Goal: Task Accomplishment & Management: Manage account settings

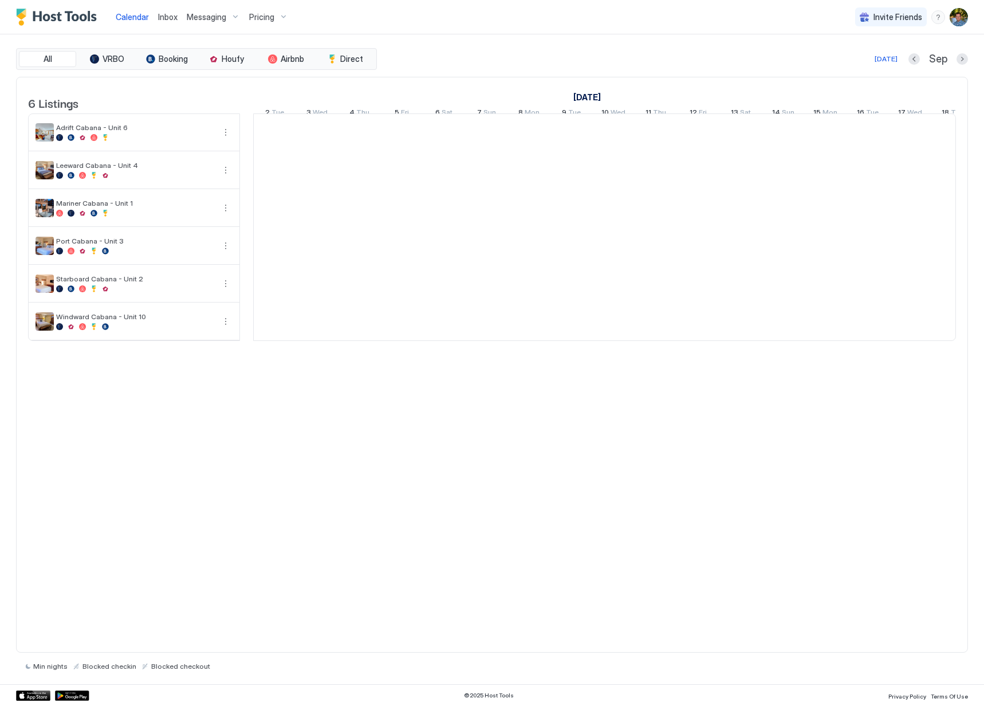
scroll to position [0, 636]
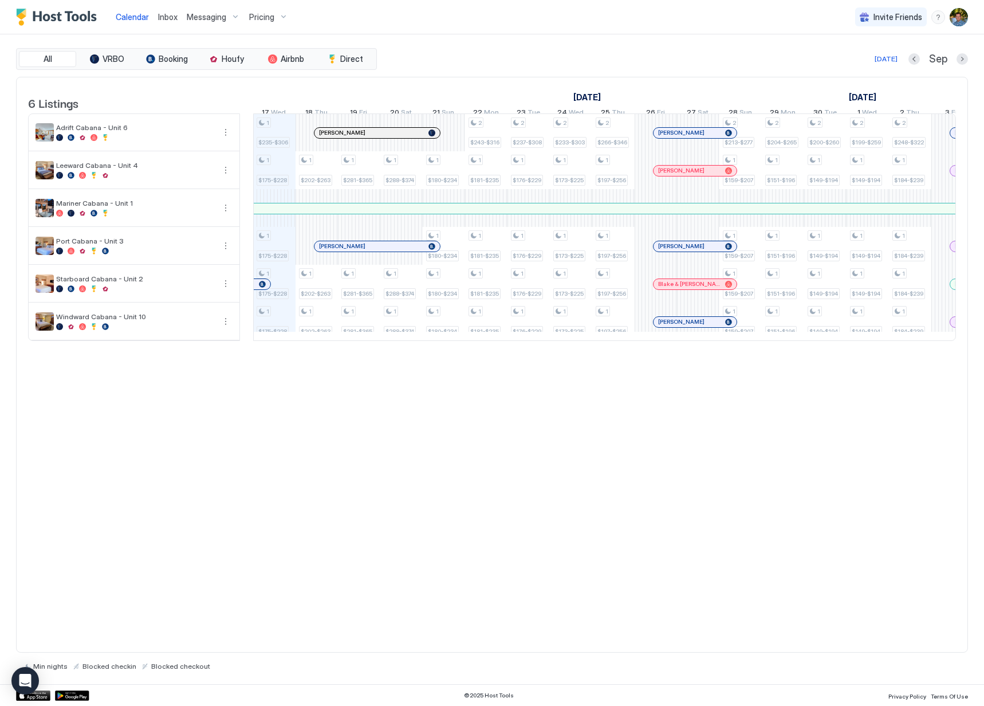
click at [166, 15] on span "Inbox" at bounding box center [167, 17] width 19 height 10
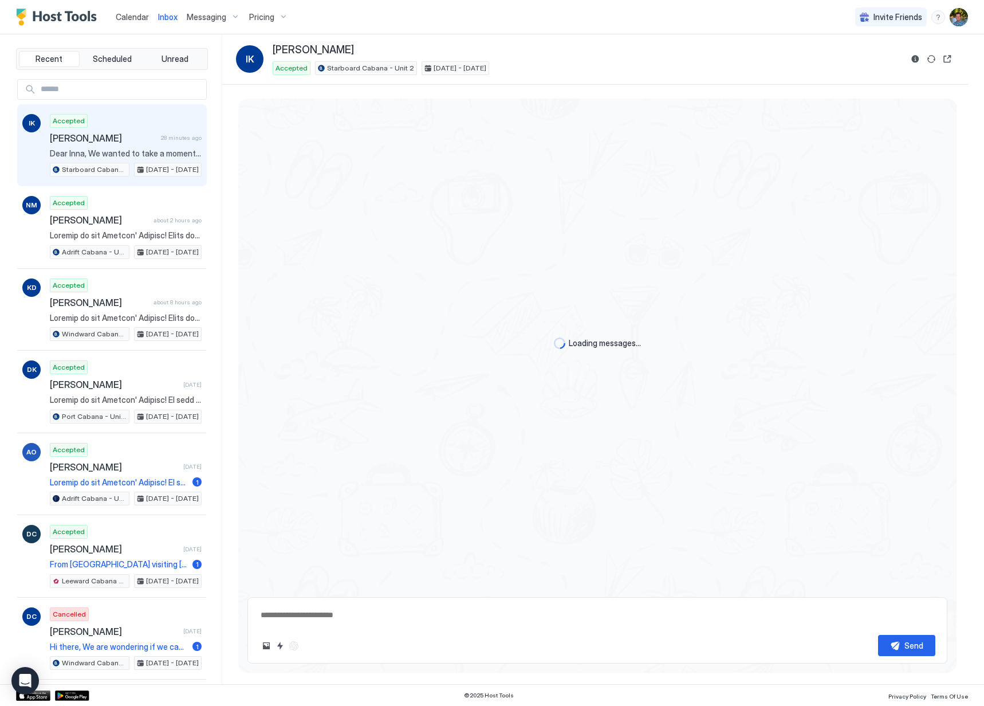
type textarea "*"
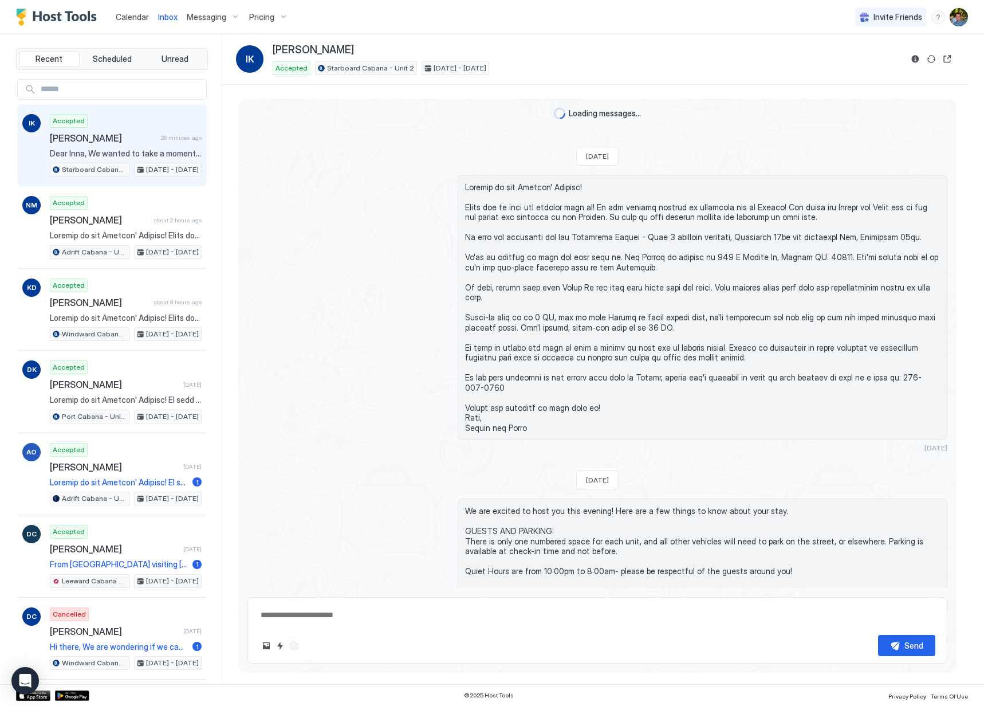
scroll to position [998, 0]
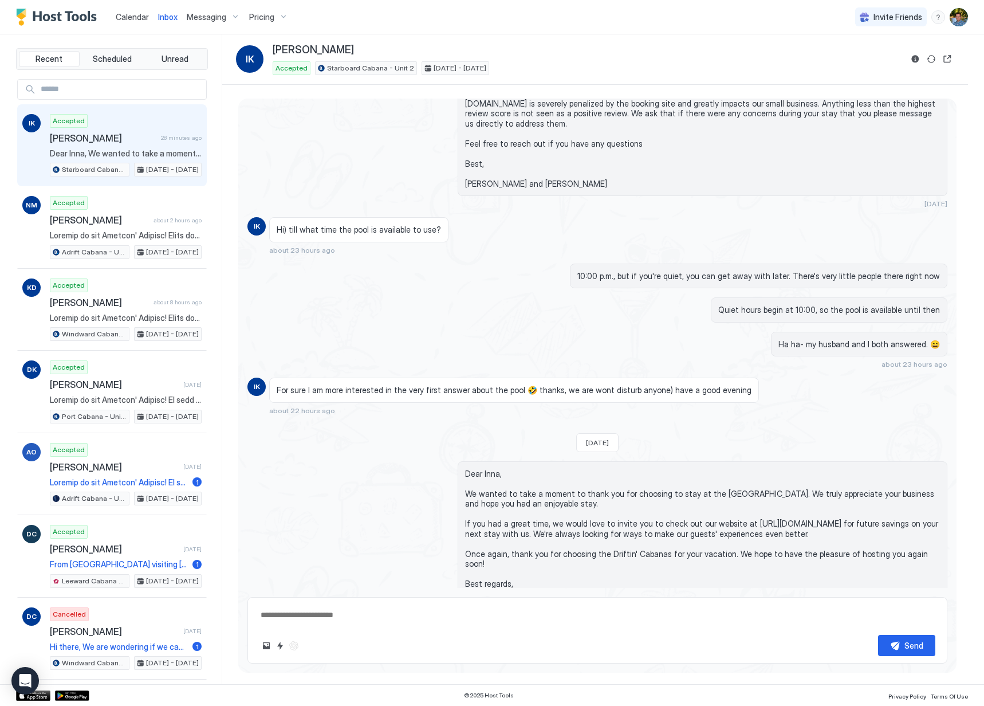
click at [105, 95] on input "Input Field" at bounding box center [121, 89] width 170 height 19
type input "******"
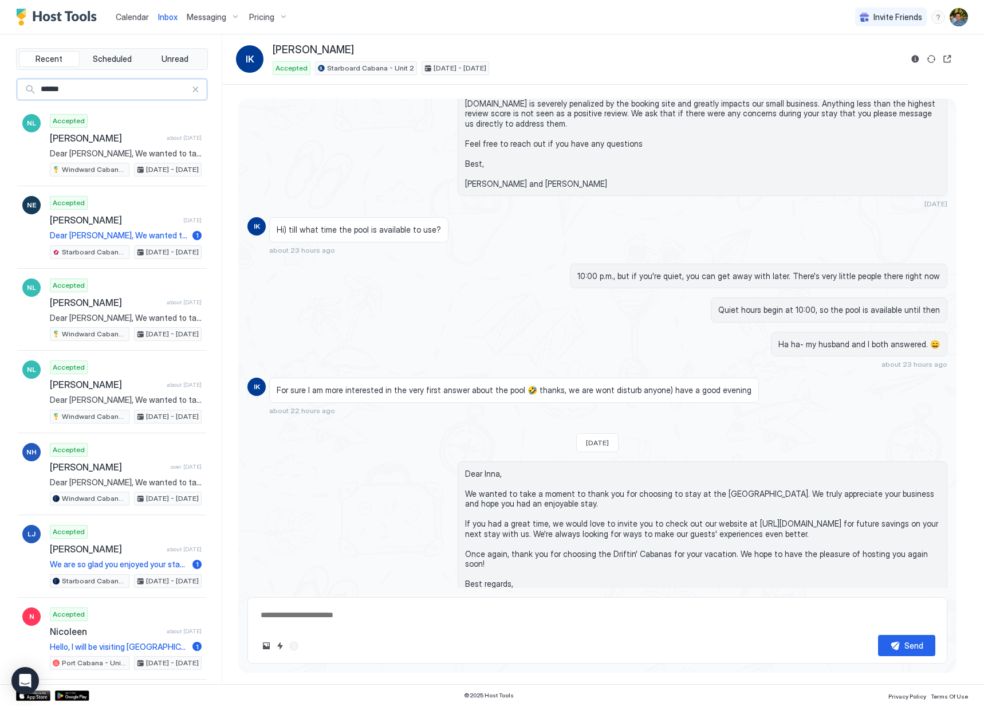
type textarea "*"
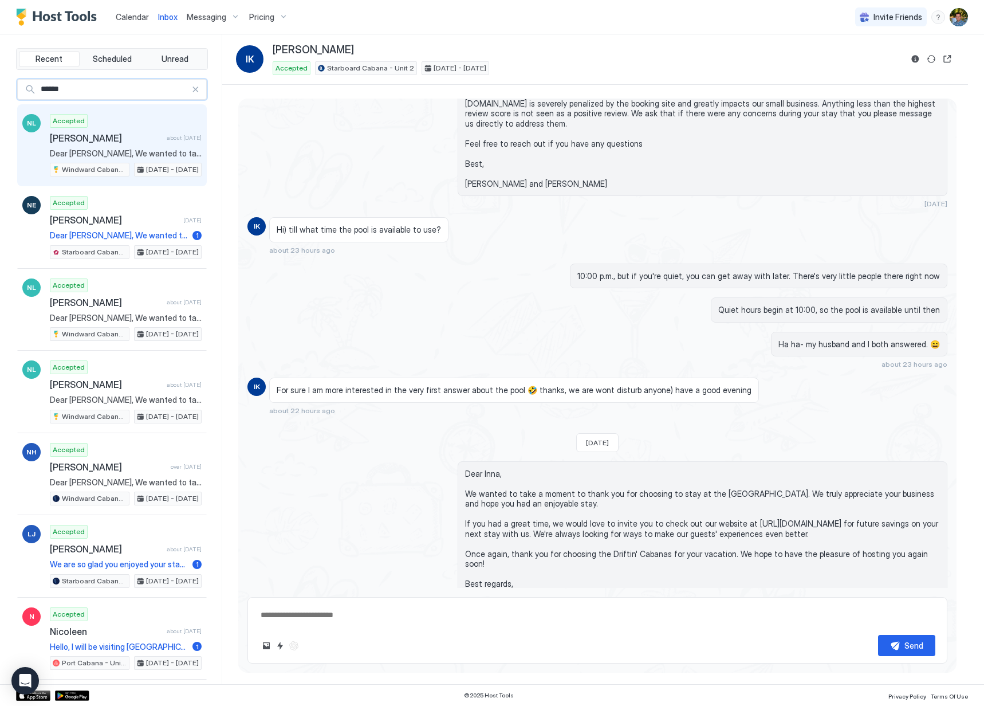
type input "******"
click at [92, 143] on span "[PERSON_NAME]" at bounding box center [106, 137] width 112 height 11
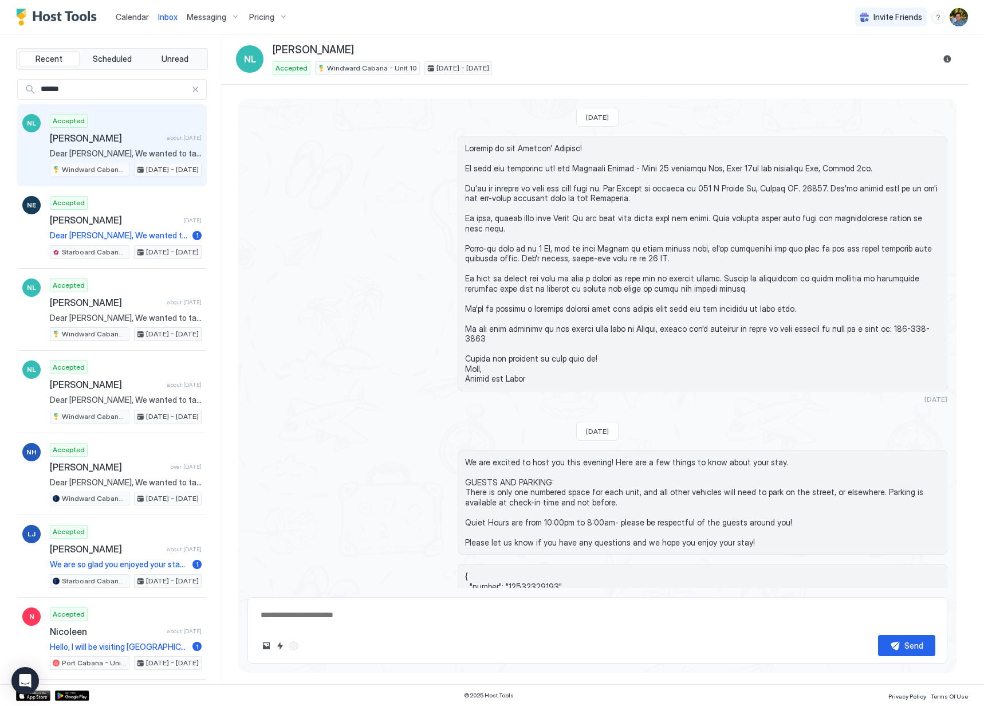
scroll to position [553, 0]
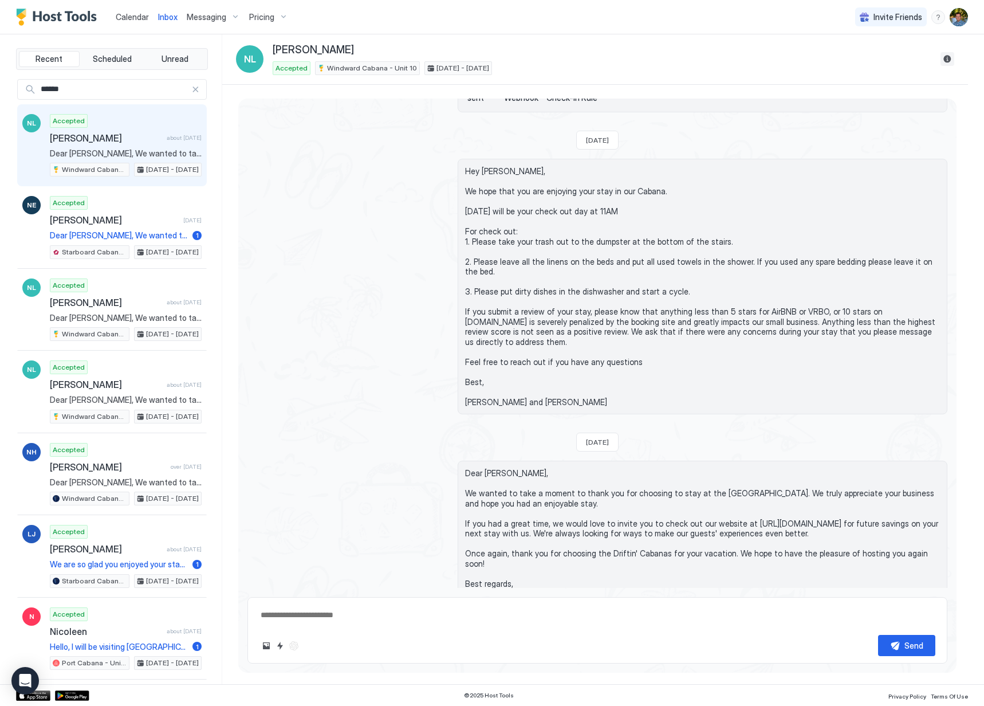
click at [945, 61] on button "Reservation information" at bounding box center [947, 59] width 14 height 14
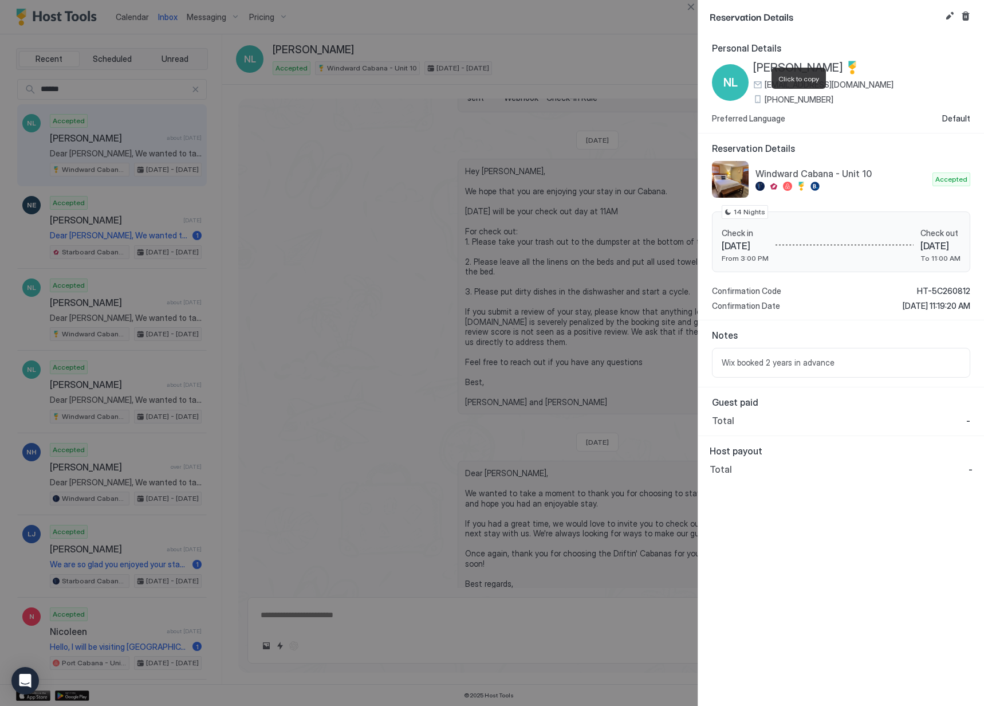
click at [792, 101] on span "[PHONE_NUMBER]" at bounding box center [799, 100] width 69 height 10
click at [687, 9] on button "Close" at bounding box center [691, 7] width 14 height 14
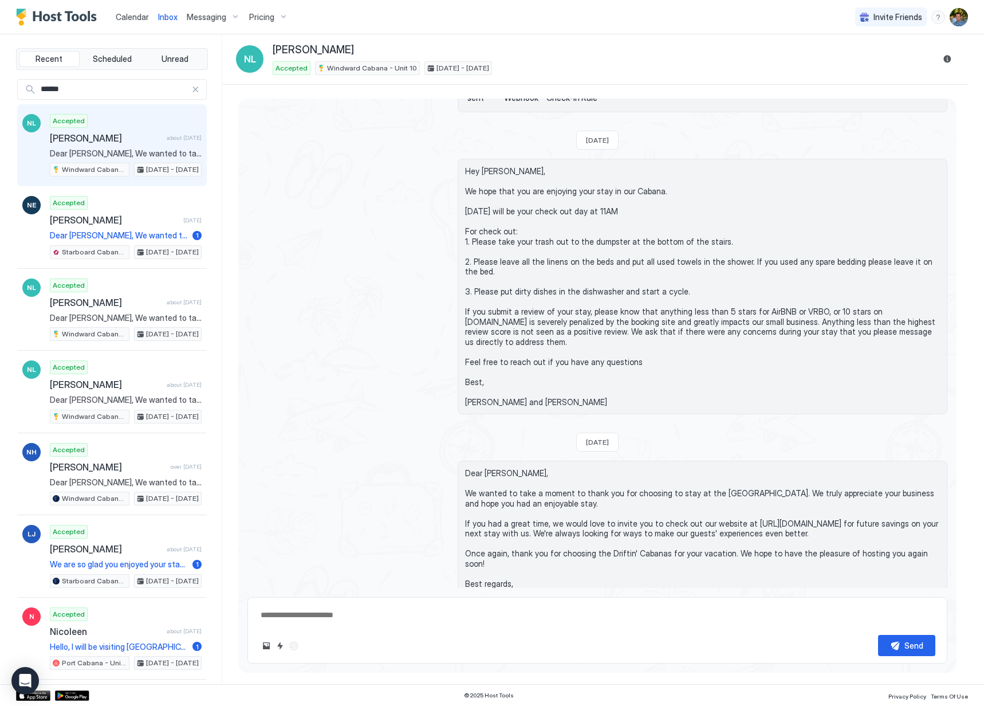
click at [666, 218] on span "Hey [PERSON_NAME], We hope that you are enjoying your stay in our Cabana. [DATE…" at bounding box center [702, 286] width 475 height 241
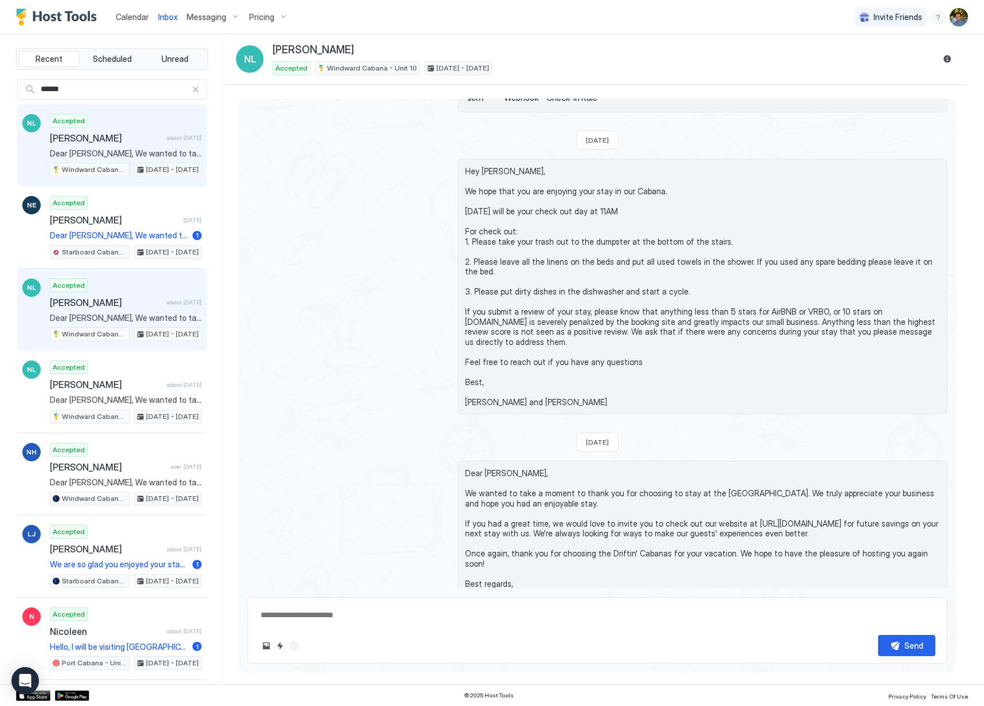
click at [125, 303] on span "[PERSON_NAME]" at bounding box center [106, 302] width 112 height 11
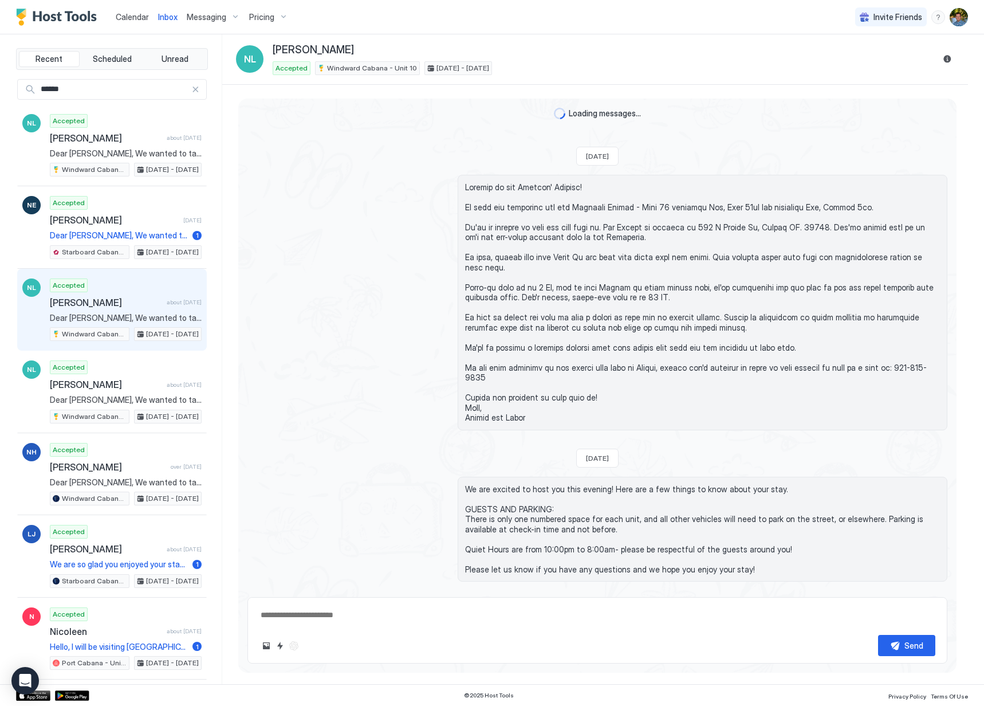
scroll to position [580, 0]
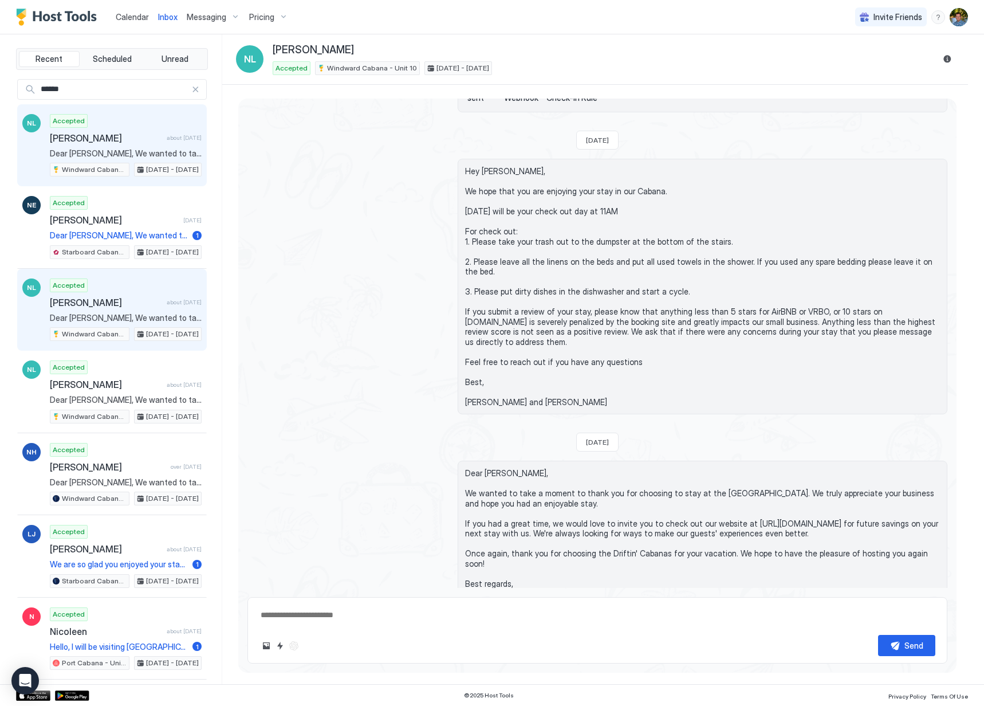
click at [110, 120] on div "Accepted [PERSON_NAME] about [DATE] Dear [PERSON_NAME], We wanted to take a mom…" at bounding box center [126, 145] width 152 height 63
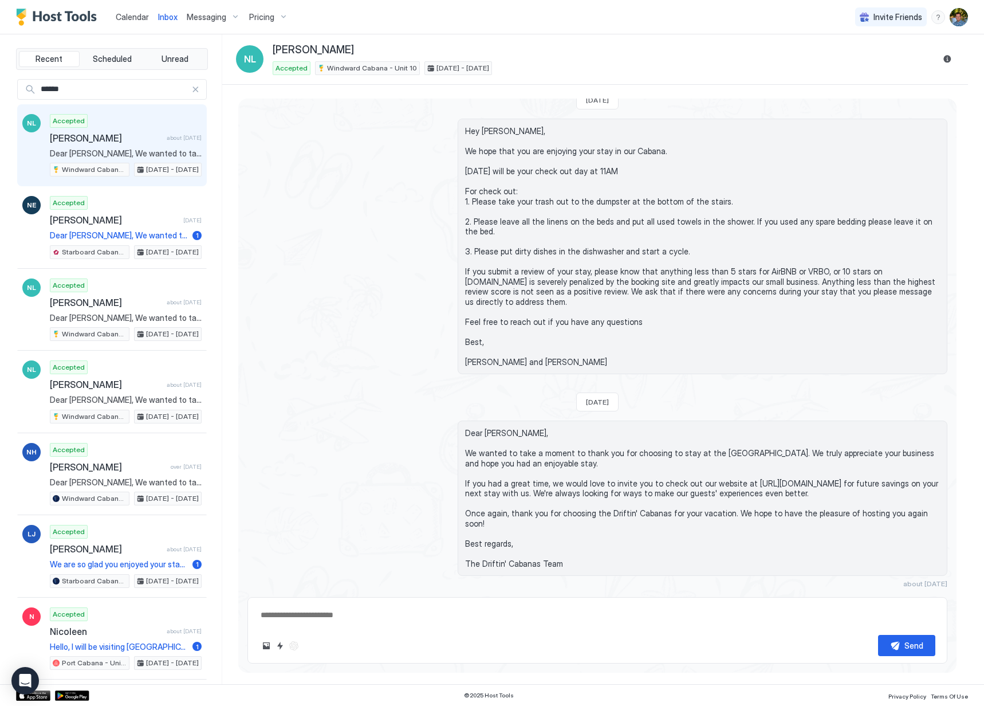
scroll to position [553, 0]
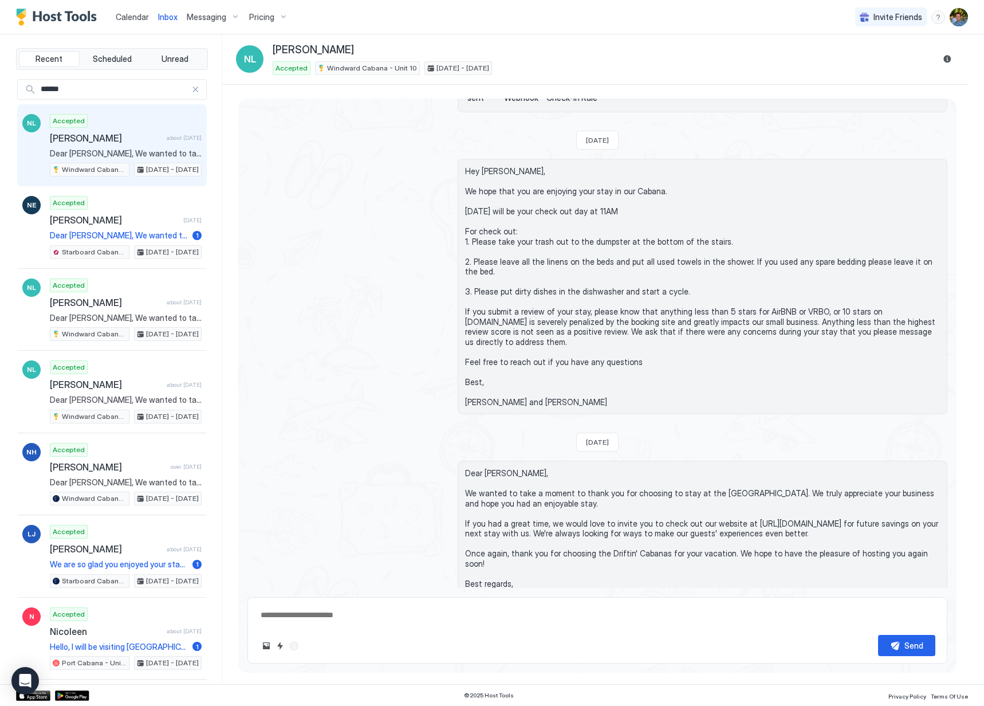
type textarea "*"
click at [135, 17] on span "Calendar" at bounding box center [132, 17] width 33 height 10
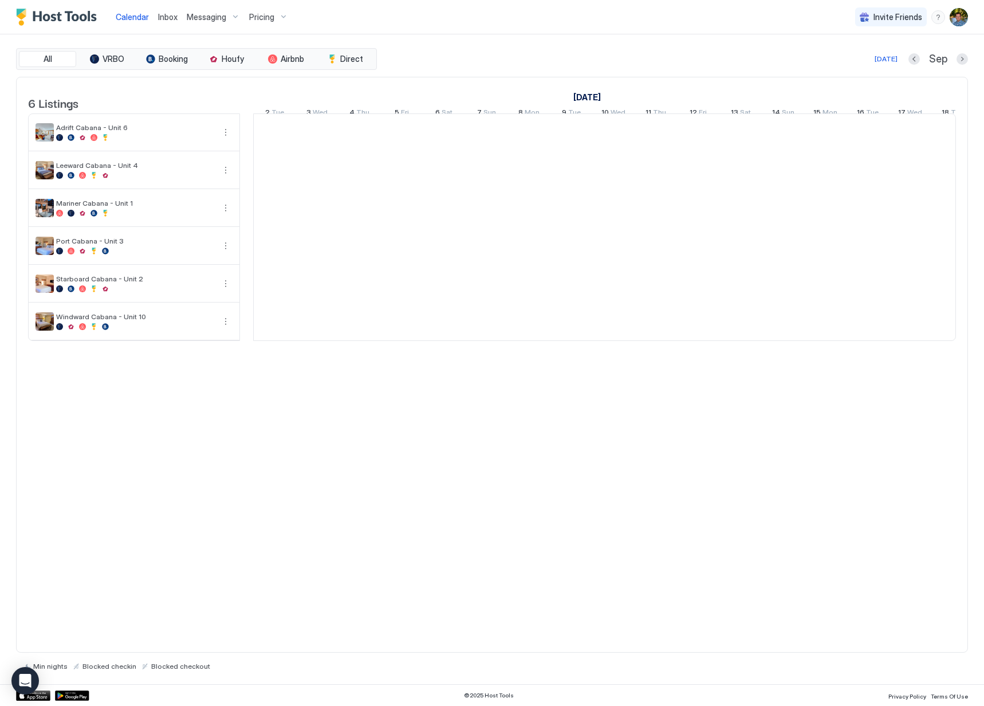
scroll to position [0, 636]
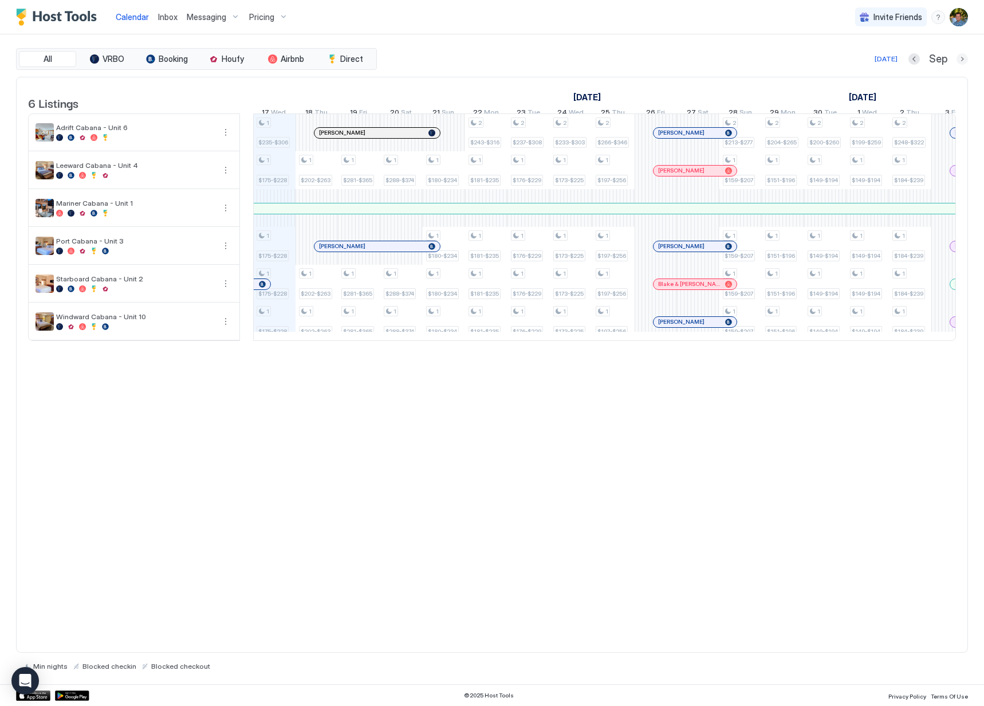
click at [961, 58] on button "Next month" at bounding box center [962, 58] width 11 height 11
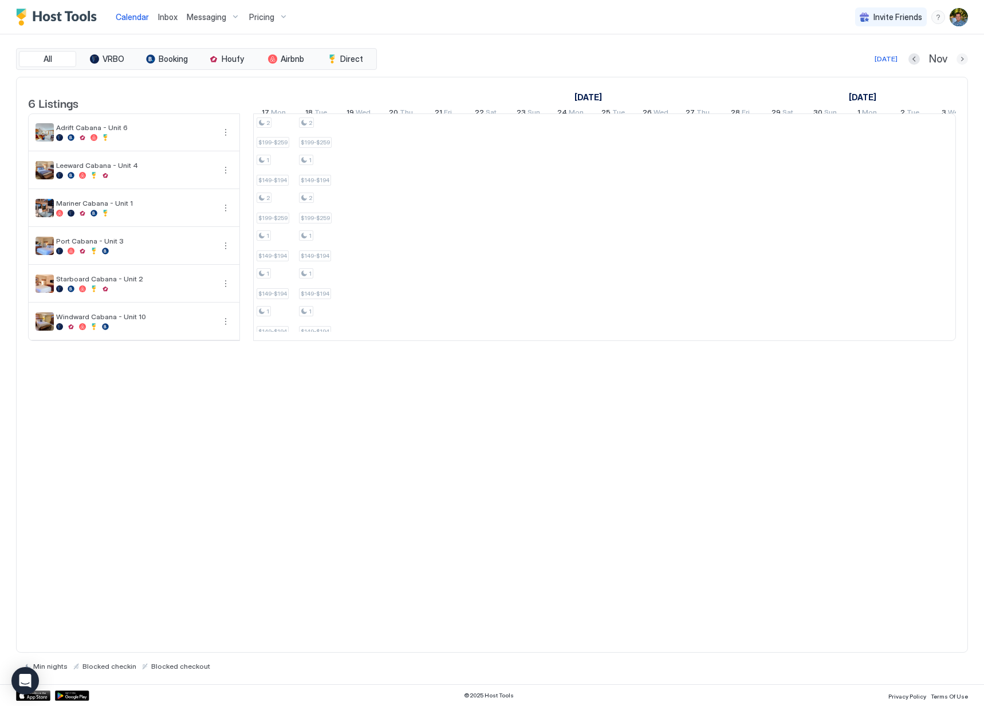
click at [961, 58] on button "Next month" at bounding box center [962, 58] width 11 height 11
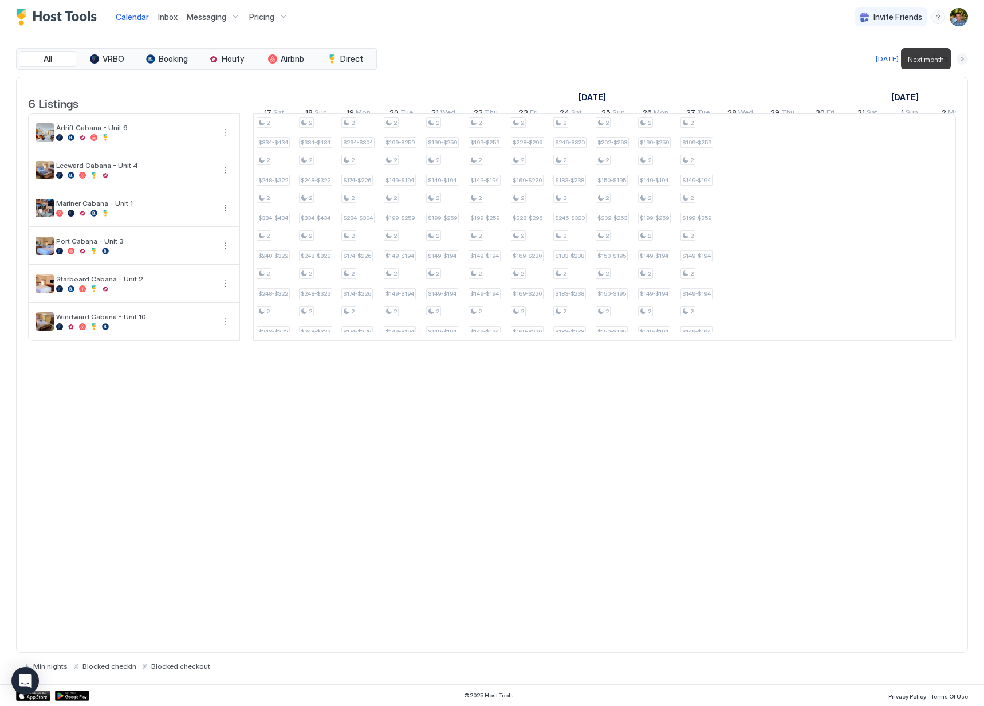
click at [961, 58] on button "Next month" at bounding box center [962, 58] width 11 height 11
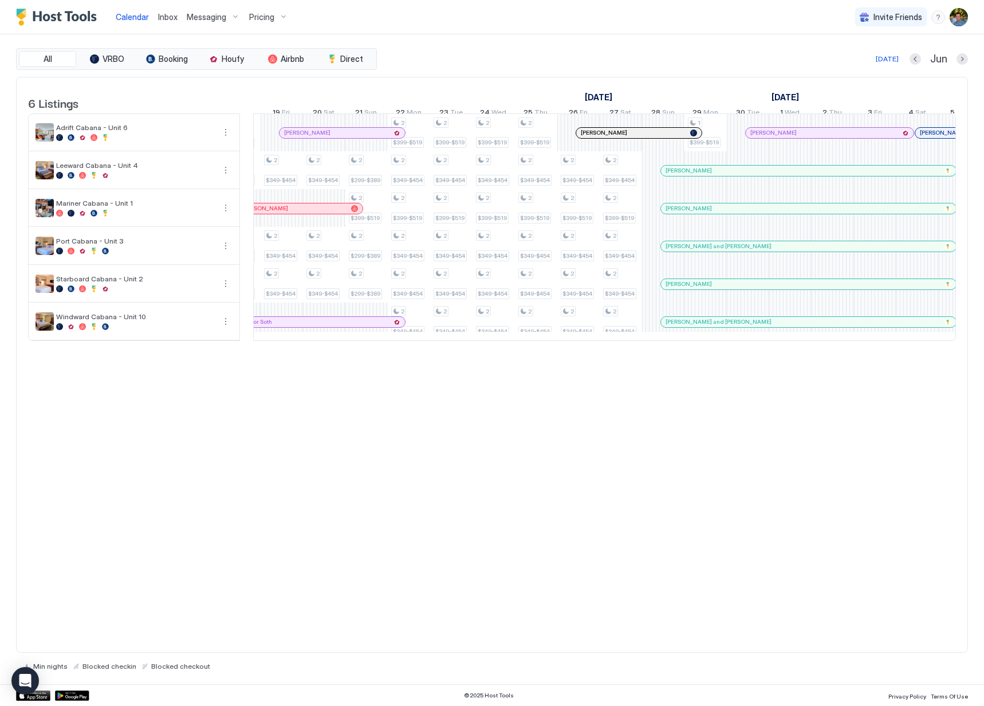
scroll to position [0, 0]
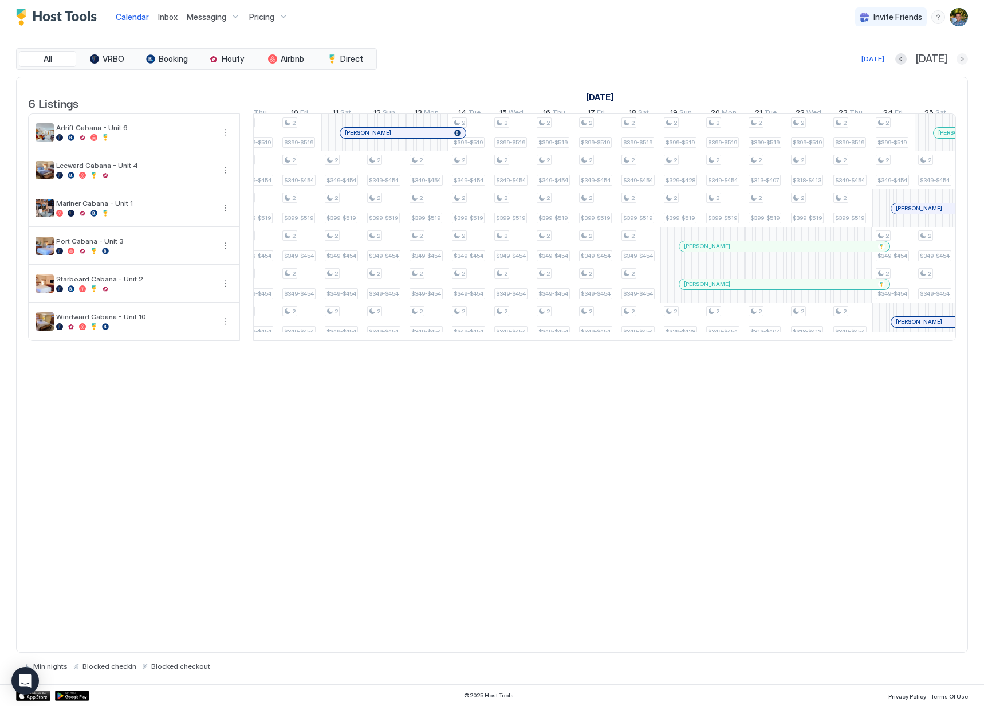
click at [961, 58] on button "Next month" at bounding box center [962, 58] width 11 height 11
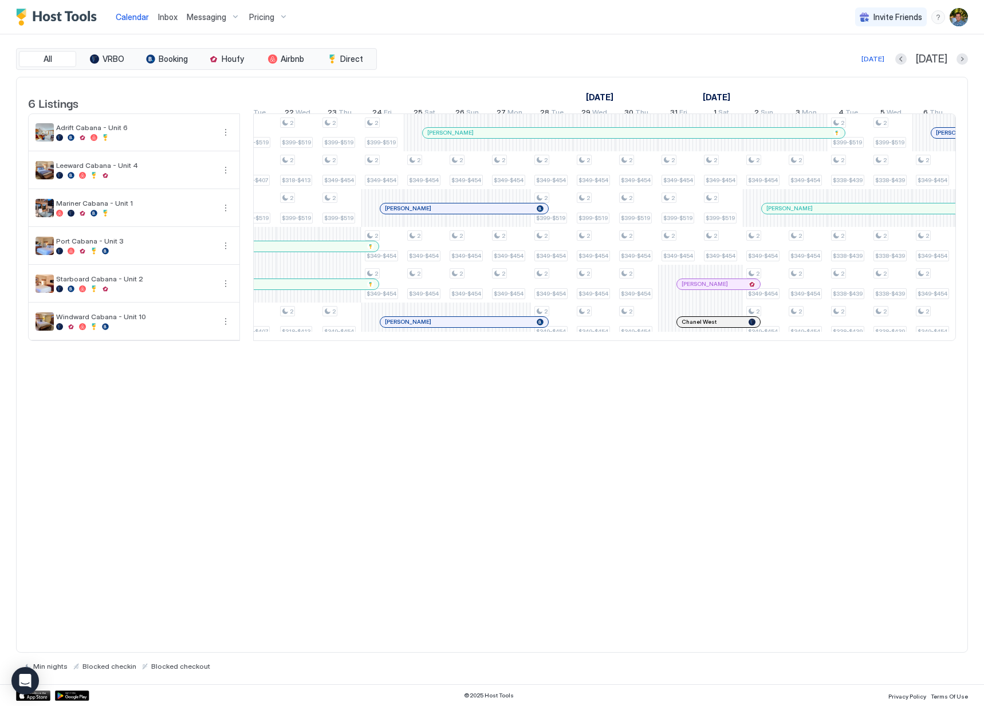
scroll to position [0, 814]
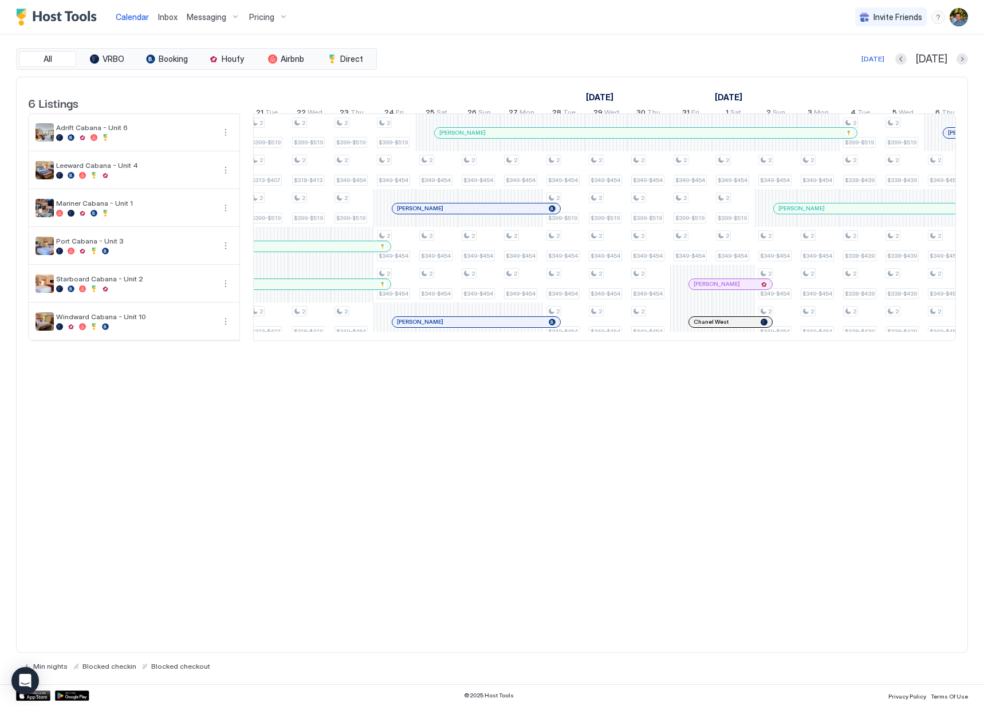
click at [674, 471] on div "6 Listings [DATE] [DATE] 2 Thu 3 Fri 4 Sat 5 Sun 6 Mon 7 Tue 8 Wed 9 Thu 10 Fri…" at bounding box center [492, 365] width 952 height 576
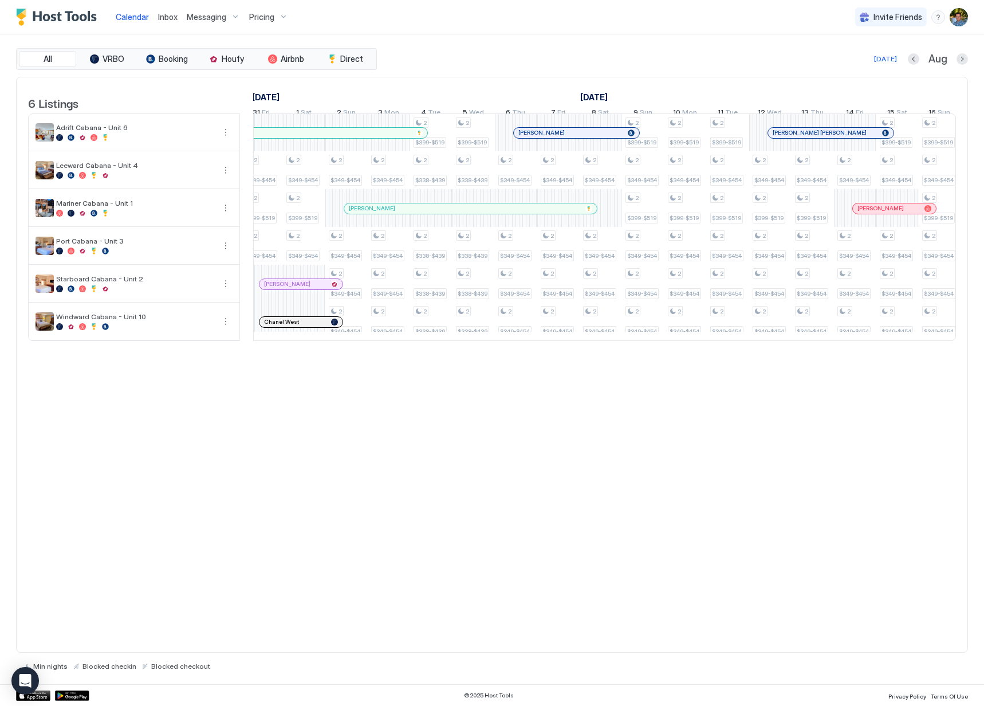
scroll to position [0, 628]
